Goal: Information Seeking & Learning: Learn about a topic

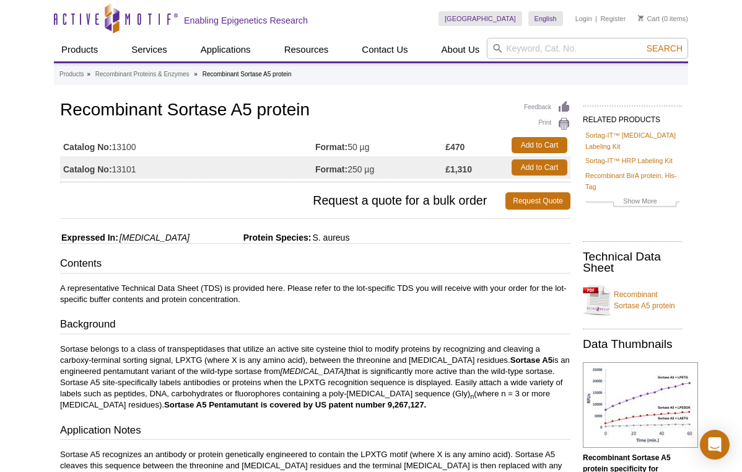
click at [443, 355] on p "Sortase belongs to a class of transpeptidases that utilize an active site cyste…" at bounding box center [315, 376] width 511 height 67
click at [616, 287] on link "Recombinant Sortase A5 protein" at bounding box center [632, 299] width 99 height 37
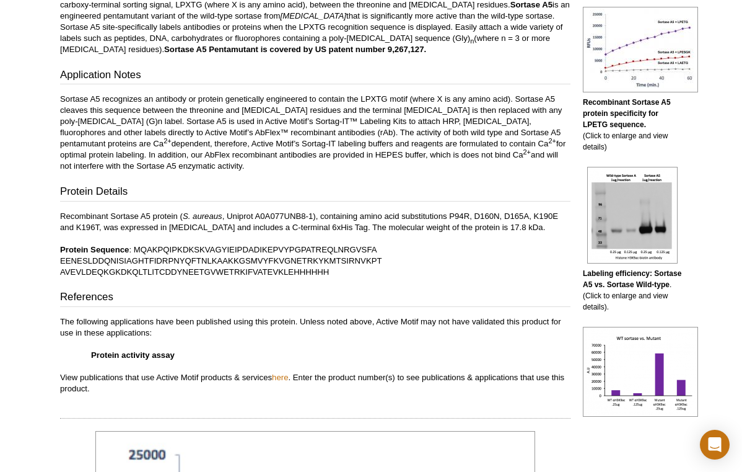
scroll to position [356, 0]
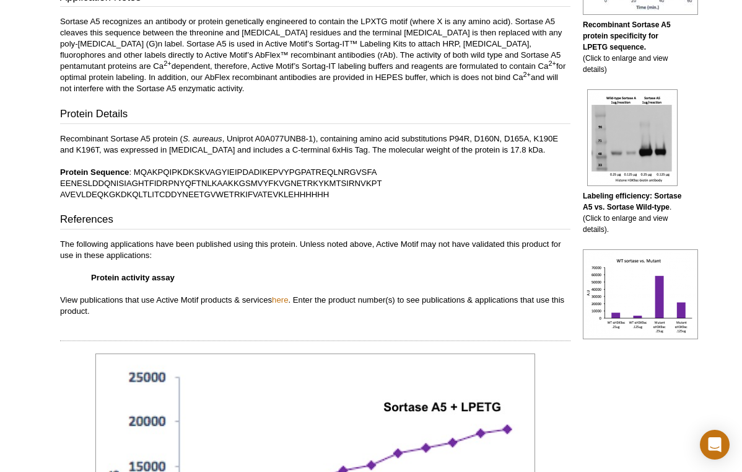
scroll to position [452, 0]
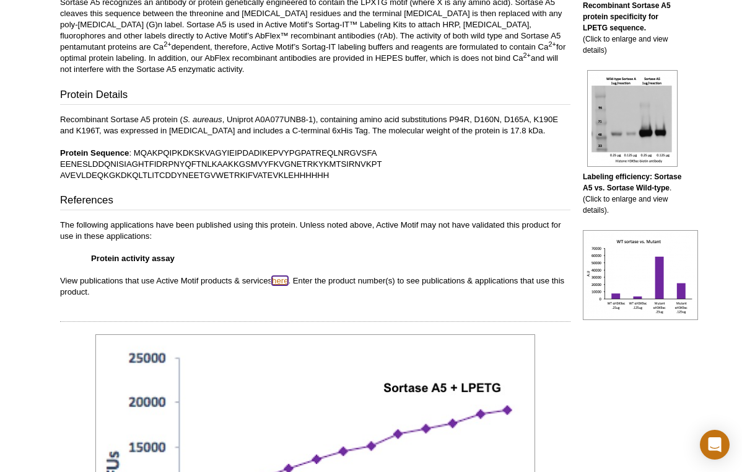
click at [284, 279] on link "here" at bounding box center [280, 280] width 16 height 9
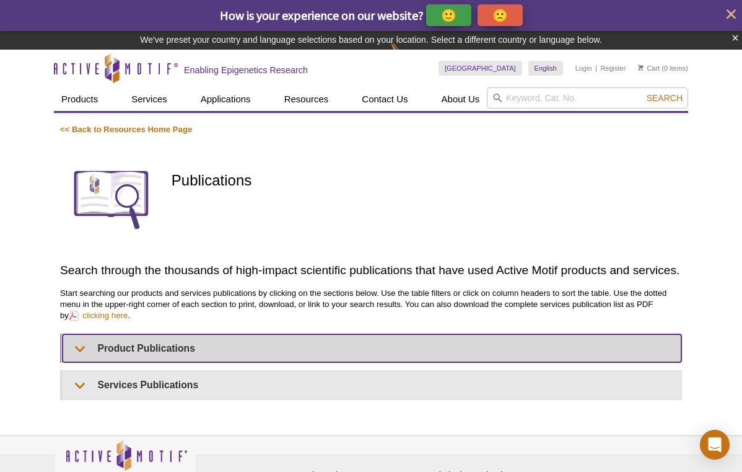
click at [81, 356] on summary "Product Publications" at bounding box center [372, 348] width 619 height 28
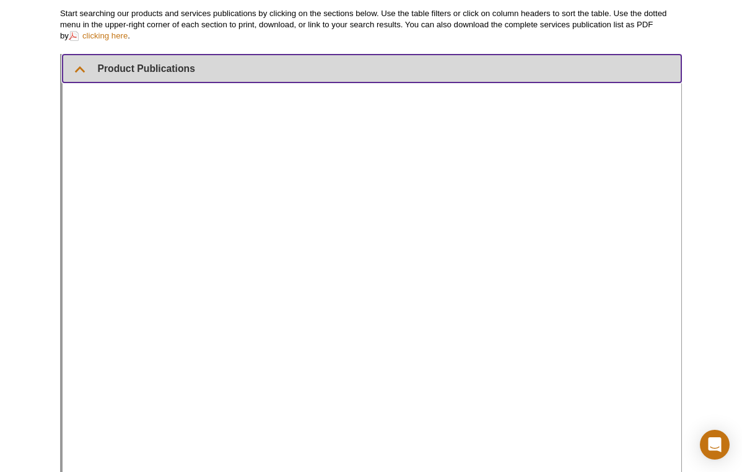
scroll to position [260, 0]
